Goal: Transaction & Acquisition: Purchase product/service

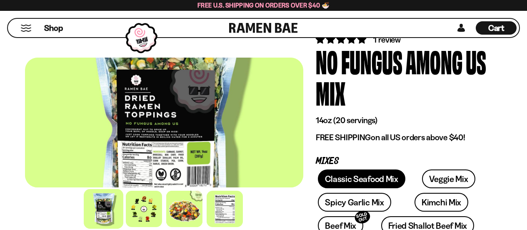
scroll to position [83, 0]
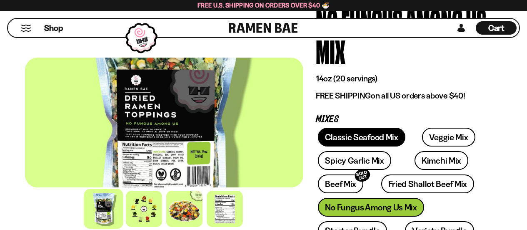
click at [336, 140] on link "Classic Seafood Mix" at bounding box center [361, 137] width 87 height 19
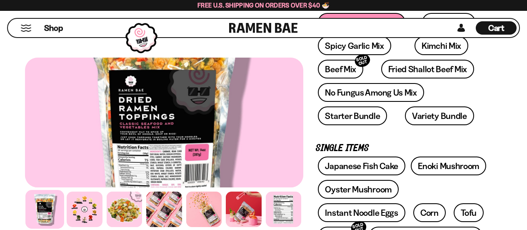
scroll to position [208, 0]
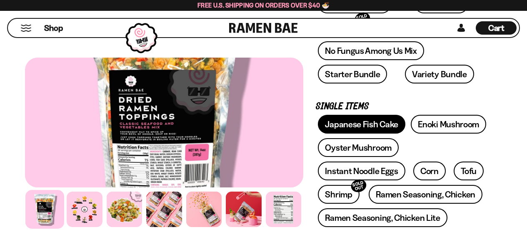
click at [352, 127] on link "Japanese Fish Cake" at bounding box center [362, 124] width 88 height 19
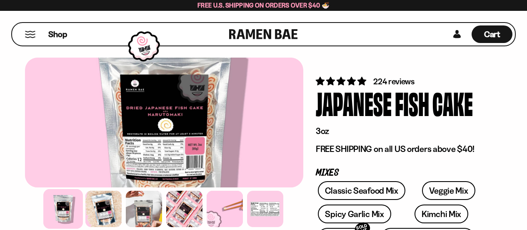
drag, startPoint x: 313, startPoint y: 30, endPoint x: 234, endPoint y: 32, distance: 79.2
click at [234, 32] on div "Shop Cart D0381C2F-513E-4F90-8A41-6F0A75DCBAAA" at bounding box center [263, 34] width 505 height 24
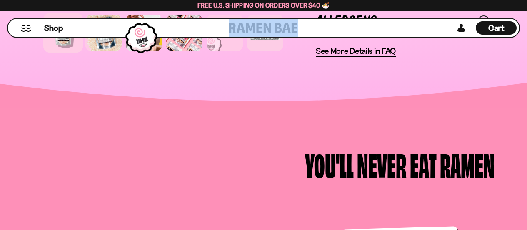
scroll to position [750, 0]
